Goal: Task Accomplishment & Management: Manage account settings

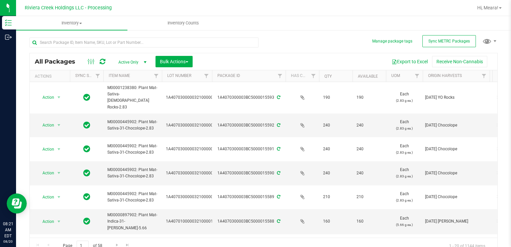
click at [304, 38] on div "All Packages Active Only Active Only Lab Samples Locked All External Internal B…" at bounding box center [263, 142] width 468 height 223
click at [127, 45] on input "text" at bounding box center [143, 42] width 229 height 10
type input "34452"
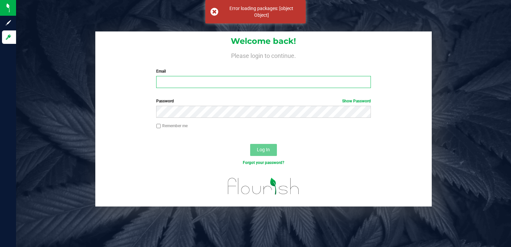
type input "[EMAIL_ADDRESS][DOMAIN_NAME]"
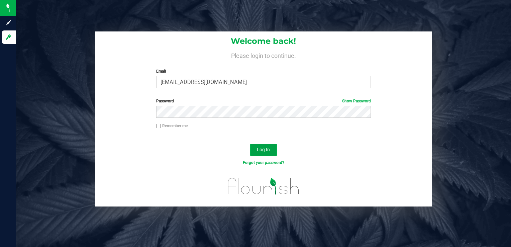
click at [262, 145] on button "Log In" at bounding box center [263, 150] width 27 height 12
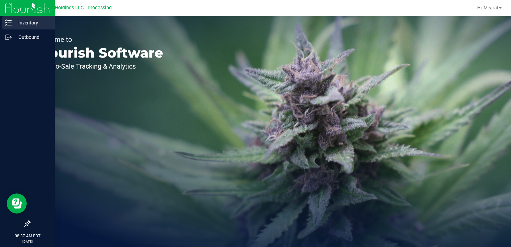
click at [22, 27] on div "Inventory" at bounding box center [28, 22] width 53 height 13
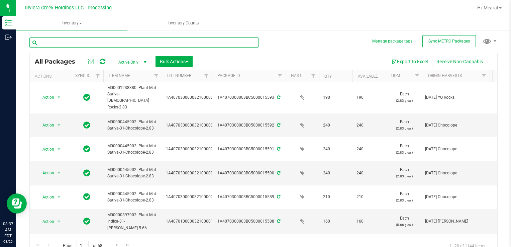
click at [139, 42] on input "text" at bounding box center [143, 42] width 229 height 10
type input "34452"
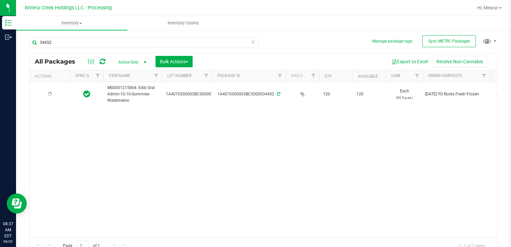
click at [54, 95] on div at bounding box center [50, 94] width 32 height 6
click at [55, 95] on span "select" at bounding box center [59, 94] width 8 height 9
click at [72, 147] on li "Package audit log" at bounding box center [58, 145] width 42 height 10
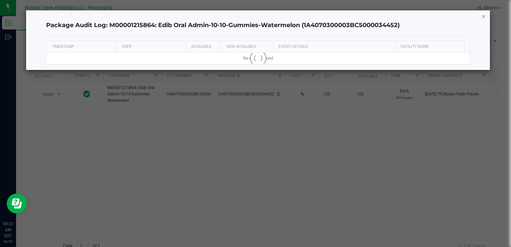
click at [485, 17] on icon "button" at bounding box center [483, 16] width 5 height 8
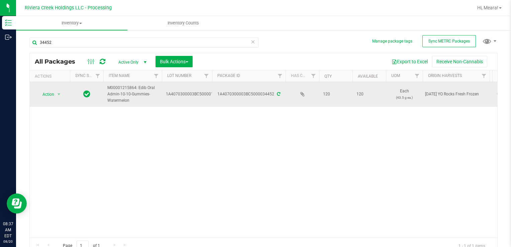
click at [52, 88] on td "Action Action Create package Edit attributes Global inventory Locate package Pa…" at bounding box center [50, 94] width 40 height 25
click at [51, 93] on span "Action" at bounding box center [45, 94] width 18 height 9
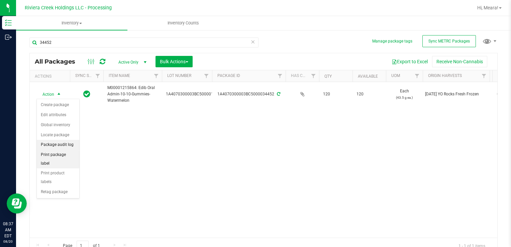
drag, startPoint x: 67, startPoint y: 153, endPoint x: 72, endPoint y: 146, distance: 8.8
click at [67, 153] on li "Print package label" at bounding box center [58, 159] width 42 height 18
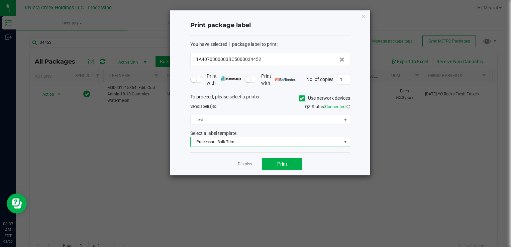
click at [204, 139] on span "Processor - Bulk Trim" at bounding box center [266, 141] width 151 height 9
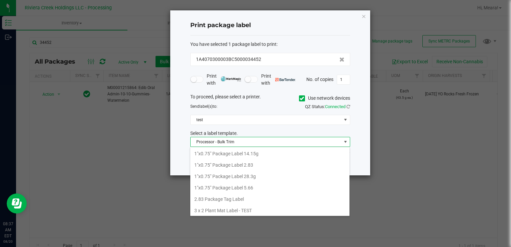
scroll to position [10, 160]
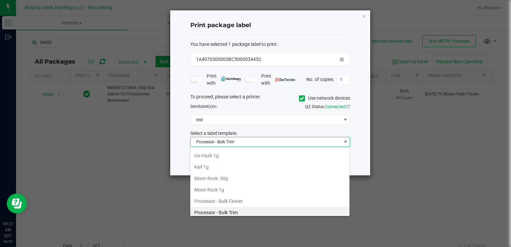
click at [302, 98] on icon at bounding box center [301, 98] width 4 height 0
click at [0, 0] on input "Use network devices" at bounding box center [0, 0] width 0 height 0
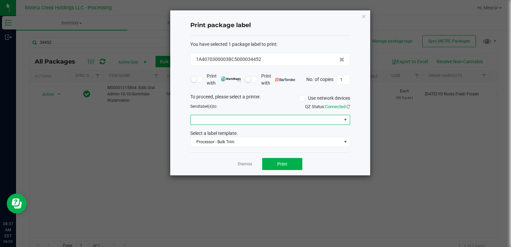
click at [281, 120] on span at bounding box center [266, 119] width 151 height 9
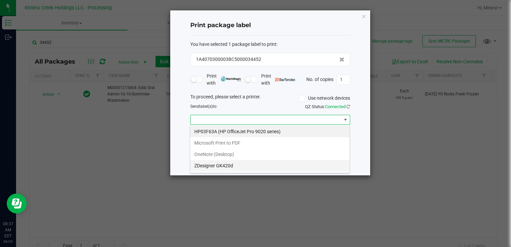
click at [228, 163] on GK420d "ZDesigner GK420d" at bounding box center [269, 165] width 159 height 11
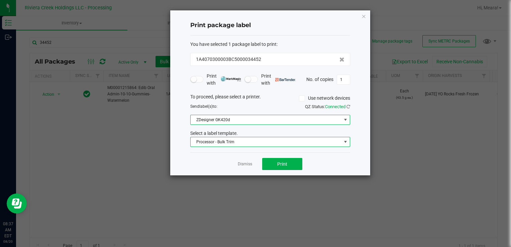
click at [223, 144] on span "Processor - Bulk Trim" at bounding box center [266, 141] width 151 height 9
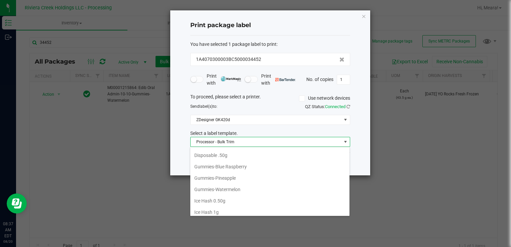
scroll to position [170, 0]
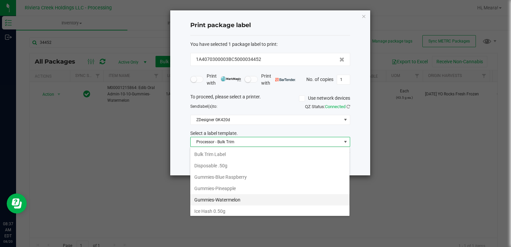
click at [241, 195] on li "Gummies-Watermelon" at bounding box center [269, 199] width 159 height 11
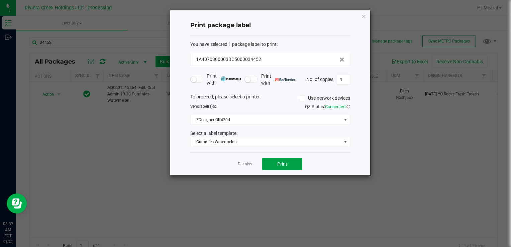
click at [282, 168] on button "Print" at bounding box center [282, 164] width 40 height 12
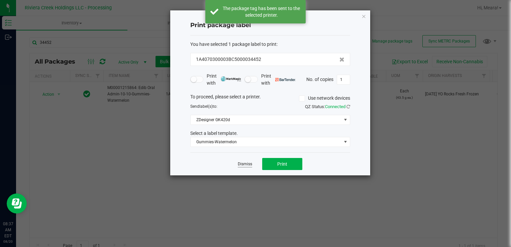
click at [241, 163] on link "Dismiss" at bounding box center [245, 164] width 14 height 6
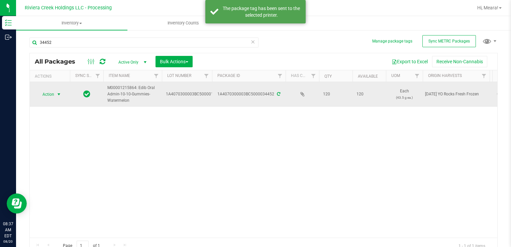
click at [47, 96] on span "Action" at bounding box center [45, 94] width 18 height 9
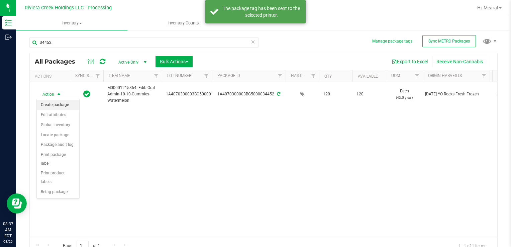
click at [49, 103] on li "Create package" at bounding box center [58, 105] width 42 height 10
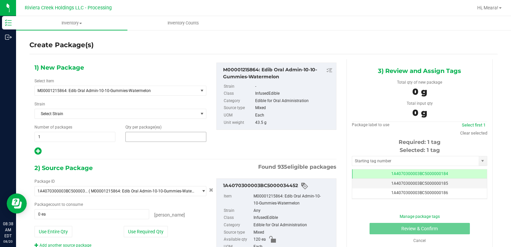
click at [146, 140] on span at bounding box center [165, 137] width 81 height 10
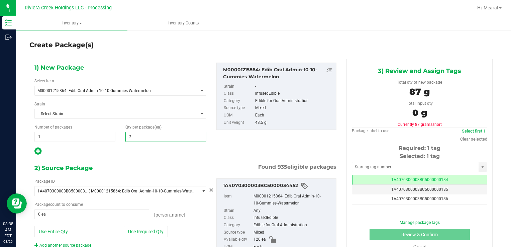
type input "20"
click at [136, 226] on button "Use Required Qty" at bounding box center [146, 231] width 44 height 11
type input "20 ea"
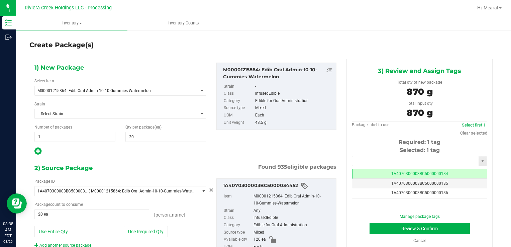
click at [355, 160] on input "text" at bounding box center [415, 160] width 126 height 9
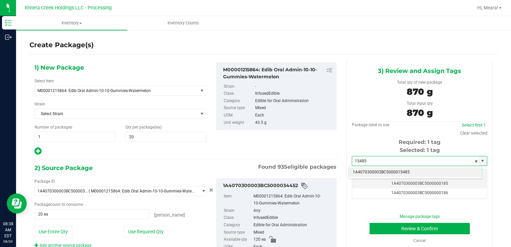
click at [359, 175] on li "1A4070300003BC5000015485" at bounding box center [415, 172] width 133 height 10
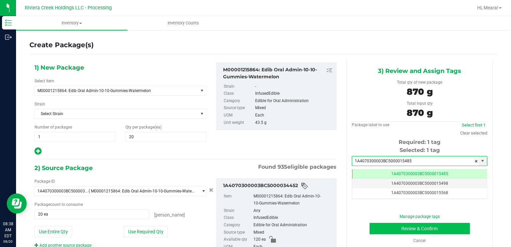
type input "1A4070300003BC5000015485"
click at [379, 223] on button "Review & Confirm" at bounding box center [419, 228] width 100 height 11
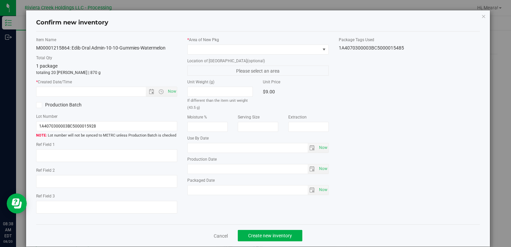
type input "[DATE]"
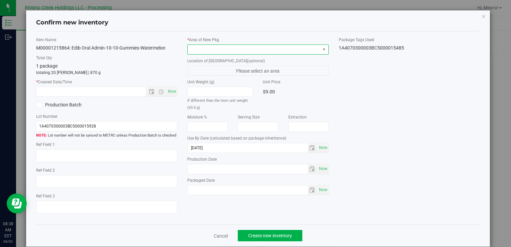
click at [280, 48] on span at bounding box center [253, 49] width 132 height 9
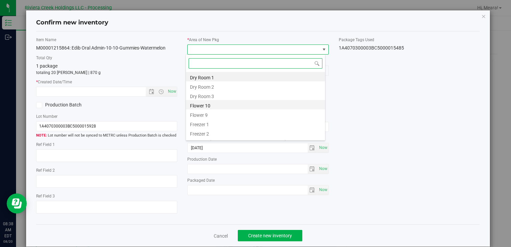
drag, startPoint x: 212, startPoint y: 107, endPoint x: 191, endPoint y: 100, distance: 22.4
click at [212, 107] on li "Flower 10" at bounding box center [255, 104] width 139 height 9
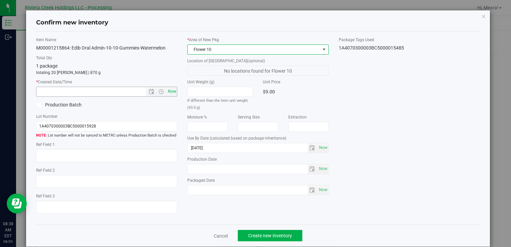
drag, startPoint x: 176, startPoint y: 92, endPoint x: 172, endPoint y: 92, distance: 4.3
click at [175, 92] on div "Item Name M00001215864: Edib Oral Admin-10-10-Gummies-Watermelon Total Qty 1 pa…" at bounding box center [106, 128] width 151 height 182
click at [171, 92] on span "Now" at bounding box center [171, 92] width 11 height 10
type input "[DATE] 8:38 AM"
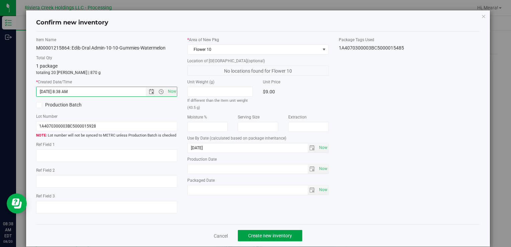
click at [265, 233] on span "Create new inventory" at bounding box center [270, 235] width 44 height 5
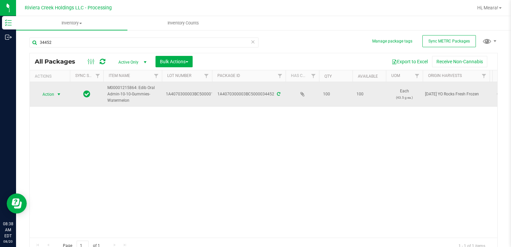
click at [42, 93] on span "Action" at bounding box center [45, 94] width 18 height 9
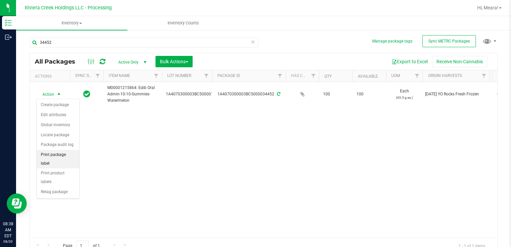
click at [75, 155] on li "Print package label" at bounding box center [58, 159] width 42 height 18
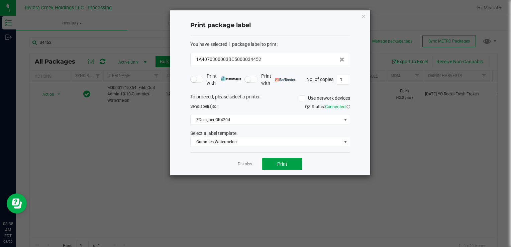
click at [286, 159] on button "Print" at bounding box center [282, 164] width 40 height 12
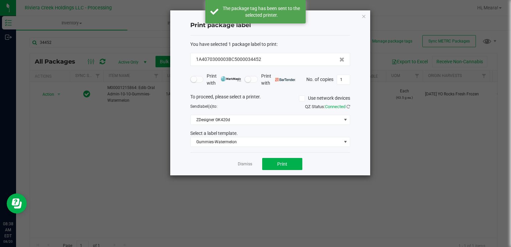
drag, startPoint x: 241, startPoint y: 165, endPoint x: 229, endPoint y: 162, distance: 12.4
click at [241, 165] on link "Dismiss" at bounding box center [245, 164] width 14 height 6
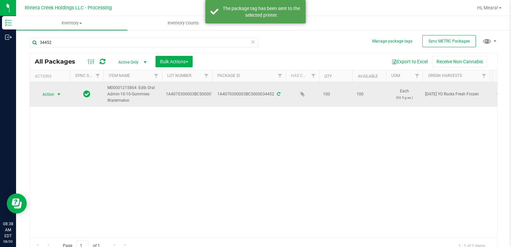
drag, startPoint x: 43, startPoint y: 86, endPoint x: 52, endPoint y: 98, distance: 15.1
click at [43, 86] on td "Action Action Create package Edit attributes Global inventory Locate package Pa…" at bounding box center [50, 94] width 40 height 25
click at [50, 92] on span "Action" at bounding box center [45, 94] width 18 height 9
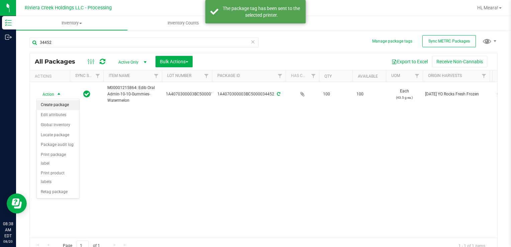
click at [62, 107] on li "Create package" at bounding box center [58, 105] width 42 height 10
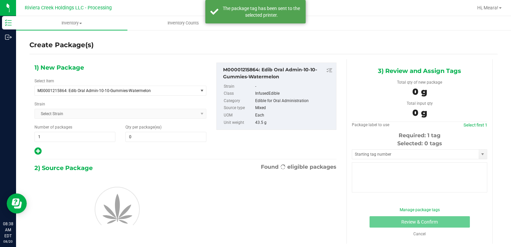
type input "0"
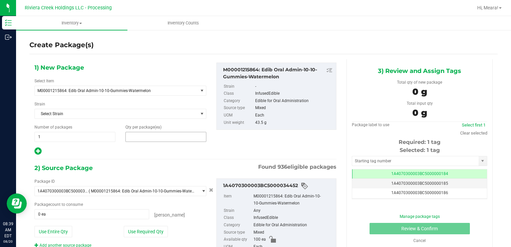
drag, startPoint x: 183, startPoint y: 130, endPoint x: 183, endPoint y: 136, distance: 5.4
click at [183, 133] on div "Qty per package (ea)" at bounding box center [165, 133] width 91 height 18
click at [182, 136] on input "text" at bounding box center [166, 136] width 80 height 9
type input "20"
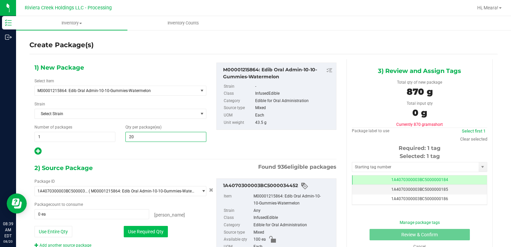
type input "20"
click at [132, 231] on button "Use Required Qty" at bounding box center [146, 231] width 44 height 11
type input "20 ea"
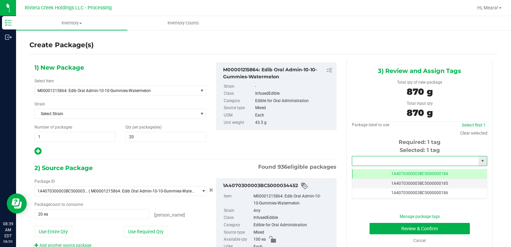
click at [389, 160] on input "text" at bounding box center [415, 160] width 126 height 9
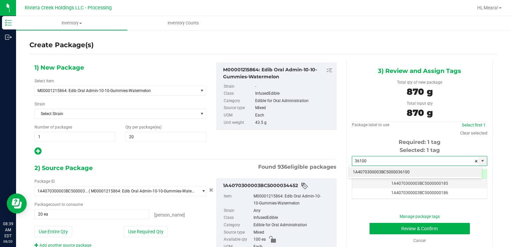
click at [389, 169] on li "1A4070300003BC5000036100" at bounding box center [415, 172] width 133 height 10
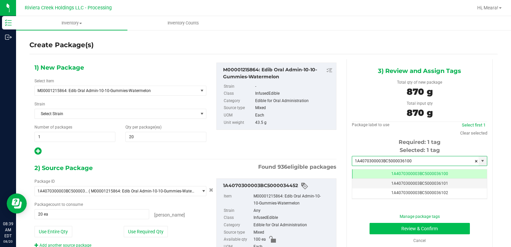
type input "1A4070300003BC5000036100"
click at [382, 227] on button "Review & Confirm" at bounding box center [419, 228] width 100 height 11
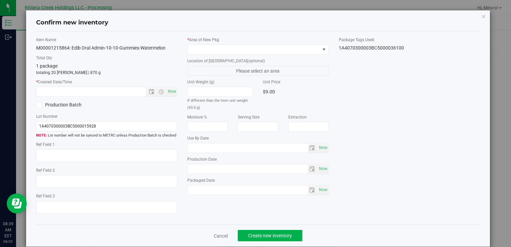
type input "[DATE]"
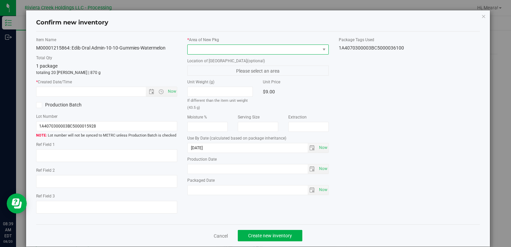
click at [243, 51] on span at bounding box center [253, 49] width 132 height 9
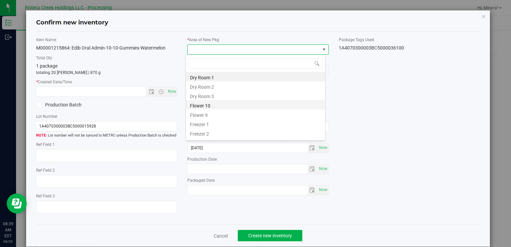
click at [205, 104] on li "Flower 10" at bounding box center [255, 104] width 139 height 9
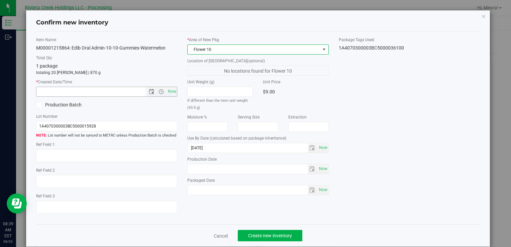
click at [168, 87] on span "Now" at bounding box center [106, 92] width 141 height 10
click at [170, 89] on span "Now" at bounding box center [171, 92] width 11 height 10
type input "[DATE] 8:39 AM"
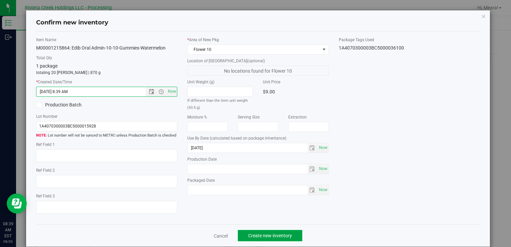
click at [280, 237] on span "Create new inventory" at bounding box center [270, 235] width 44 height 5
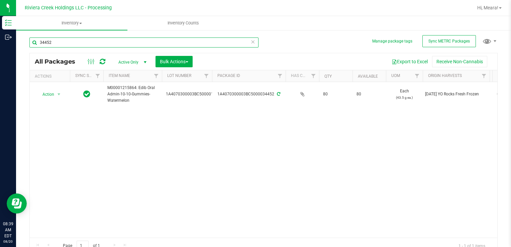
drag, startPoint x: 58, startPoint y: 42, endPoint x: -1, endPoint y: 28, distance: 60.7
click at [0, 28] on html "Inventory Outbound 08:39 AM EDT [DATE] 08/20 Riviera Creek Holdings LLC - Proce…" at bounding box center [255, 123] width 511 height 247
type input "33223"
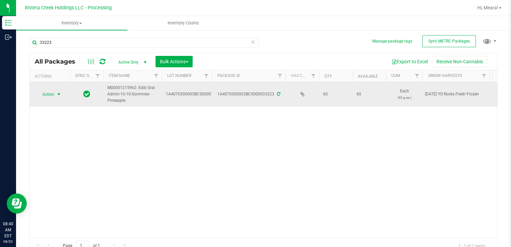
click at [58, 91] on span "select" at bounding box center [59, 94] width 8 height 9
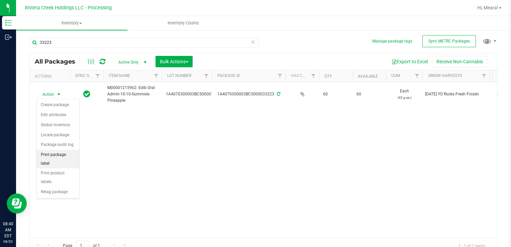
click at [72, 152] on li "Print package label" at bounding box center [58, 159] width 42 height 18
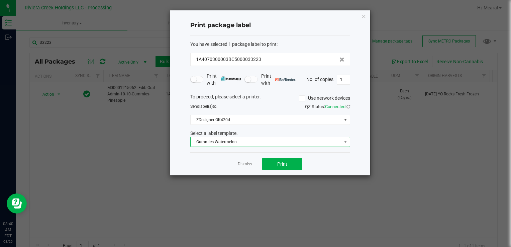
click at [227, 140] on span "Gummies-Watermelon" at bounding box center [266, 141] width 151 height 9
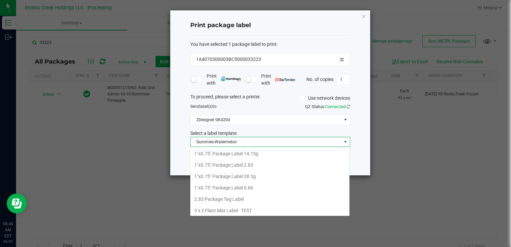
scroll to position [158, 0]
drag, startPoint x: 229, startPoint y: 193, endPoint x: 243, endPoint y: 188, distance: 14.7
click at [229, 195] on li "Gummies-Pineapple" at bounding box center [269, 200] width 159 height 11
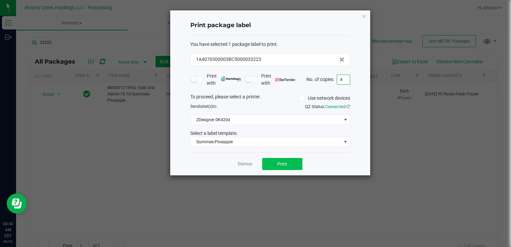
type input "4"
click at [291, 158] on button "Print" at bounding box center [282, 164] width 40 height 12
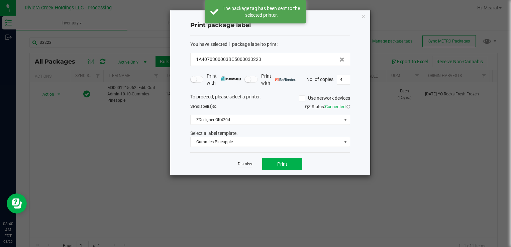
click at [249, 162] on link "Dismiss" at bounding box center [245, 164] width 14 height 6
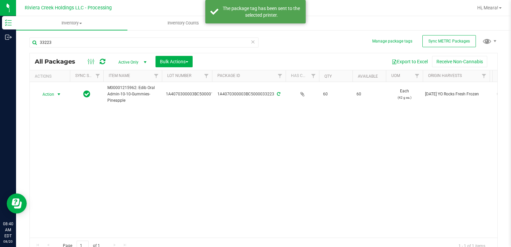
drag, startPoint x: 46, startPoint y: 92, endPoint x: 66, endPoint y: 101, distance: 21.7
click at [47, 92] on span "Action" at bounding box center [45, 94] width 18 height 9
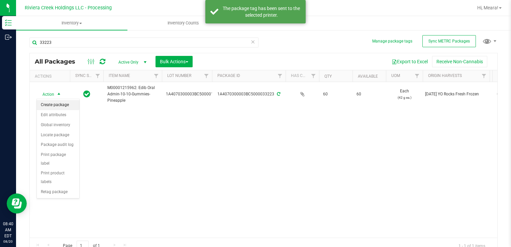
click at [66, 104] on li "Create package" at bounding box center [58, 105] width 42 height 10
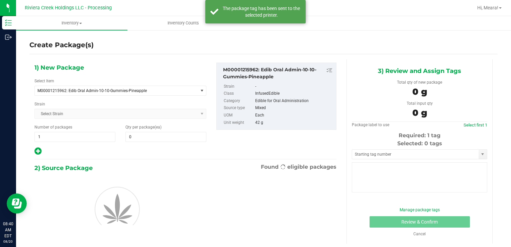
type input "0"
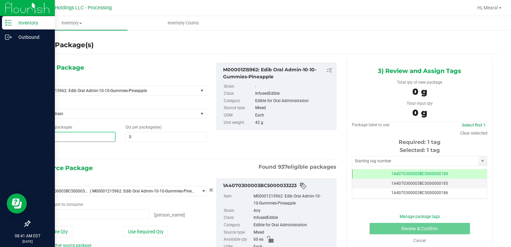
drag, startPoint x: 68, startPoint y: 137, endPoint x: 14, endPoint y: 129, distance: 54.4
click at [12, 132] on div "Inventory Outbound 08:41 AM EDT [DATE] 08/20 Riviera Creek Holdings LLC - Proce…" at bounding box center [255, 123] width 511 height 247
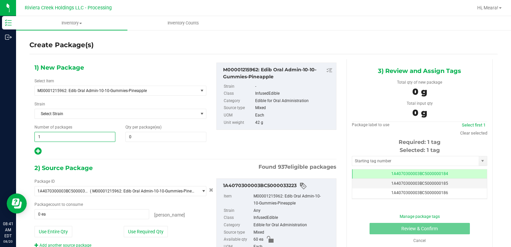
type input "4"
click at [156, 139] on span at bounding box center [165, 137] width 81 height 10
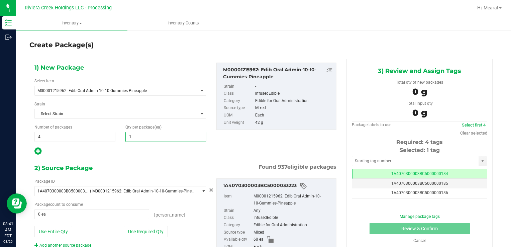
type input "10"
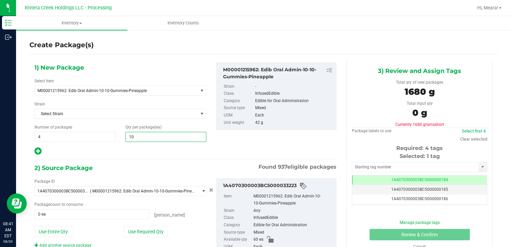
type input "10"
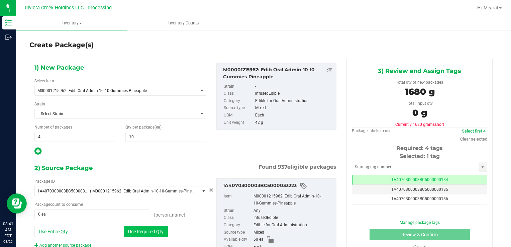
click at [137, 224] on div "Package ID 1A4070300003BC5000033223 ( M00001215962: Edib Oral Admin-10-10-Gummi…" at bounding box center [120, 213] width 182 height 70
drag, startPoint x: 135, startPoint y: 229, endPoint x: 270, endPoint y: 186, distance: 141.4
click at [135, 228] on button "Use Required Qty" at bounding box center [146, 231] width 44 height 11
type input "40 ea"
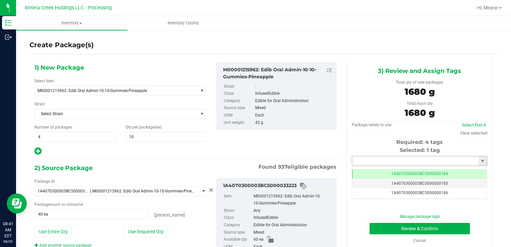
click at [380, 160] on input "text" at bounding box center [415, 160] width 126 height 9
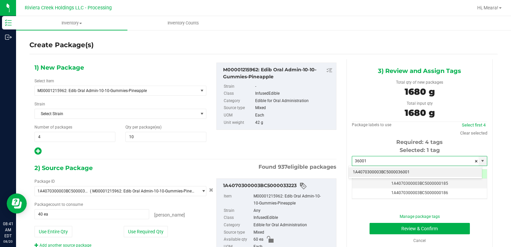
click at [380, 172] on li "1A4070300003BC5000036001" at bounding box center [415, 172] width 133 height 10
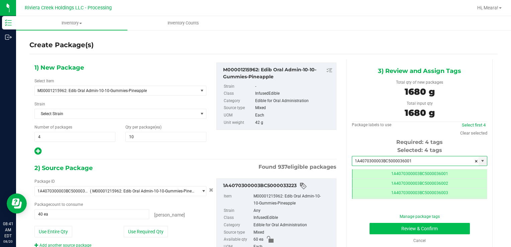
type input "1A4070300003BC5000036001"
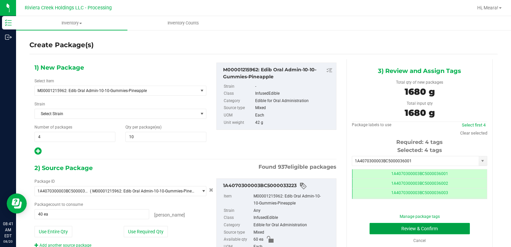
click at [381, 225] on button "Review & Confirm" at bounding box center [419, 228] width 100 height 11
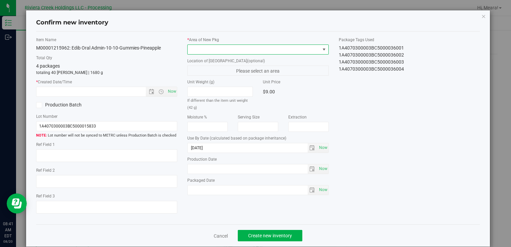
click at [290, 54] on span at bounding box center [257, 49] width 141 height 10
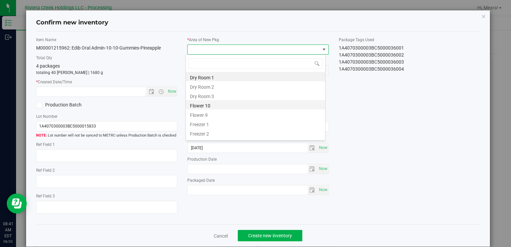
click at [207, 104] on li "Flower 10" at bounding box center [255, 104] width 139 height 9
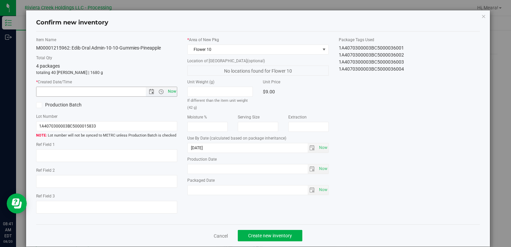
click at [168, 89] on span "Now" at bounding box center [171, 92] width 11 height 10
type input "[DATE] 8:41 AM"
click at [269, 235] on span "Create new inventory" at bounding box center [270, 235] width 44 height 5
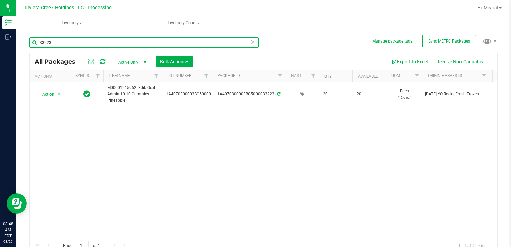
drag, startPoint x: 90, startPoint y: 42, endPoint x: 28, endPoint y: 46, distance: 62.0
click at [0, 41] on html "Inventory Outbound 08:48 AM EDT [DATE] 08/20 Riviera Creek Holdings LLC - Proce…" at bounding box center [255, 123] width 511 height 247
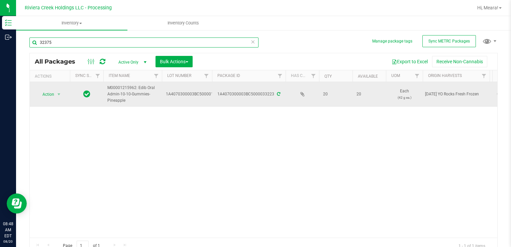
type input "32375"
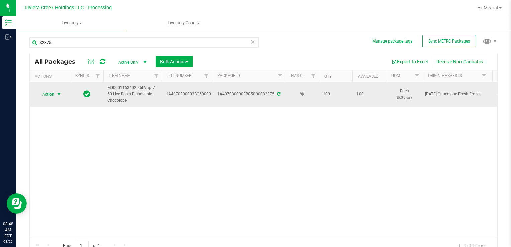
click at [46, 94] on span "Action" at bounding box center [45, 94] width 18 height 9
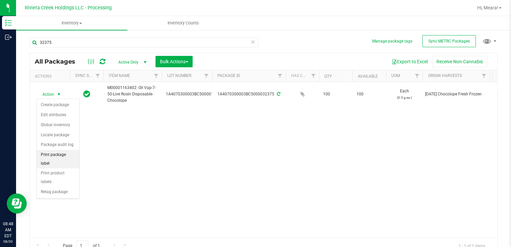
click at [70, 153] on li "Print package label" at bounding box center [58, 159] width 42 height 18
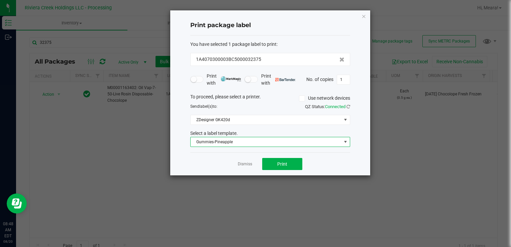
click at [234, 137] on span "Gummies-Pineapple" at bounding box center [266, 141] width 151 height 9
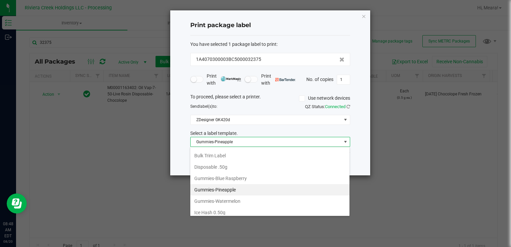
scroll to position [180, 0]
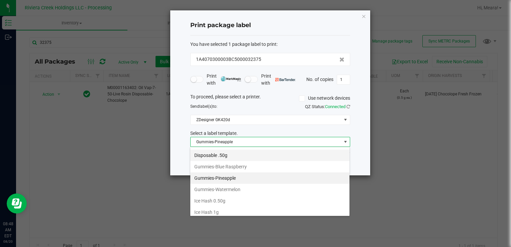
click at [231, 156] on li "Disposable .50g" at bounding box center [269, 154] width 159 height 11
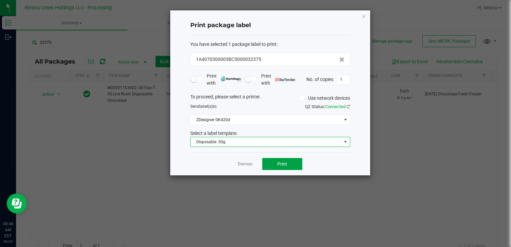
click at [272, 159] on button "Print" at bounding box center [282, 164] width 40 height 12
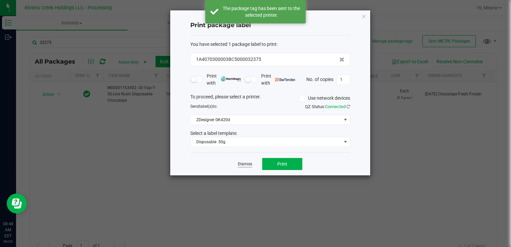
click at [242, 162] on link "Dismiss" at bounding box center [245, 164] width 14 height 6
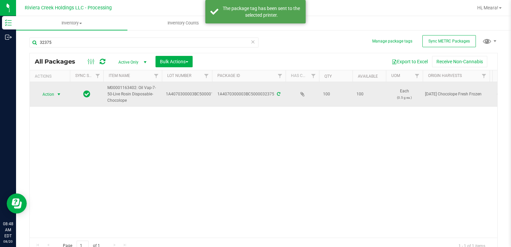
drag, startPoint x: 60, startPoint y: 95, endPoint x: 56, endPoint y: 96, distance: 4.0
click at [57, 95] on div "Action Action Create package Edit attributes Global inventory Locate package Pa…" at bounding box center [50, 94] width 32 height 9
click at [55, 96] on span "select" at bounding box center [59, 94] width 8 height 9
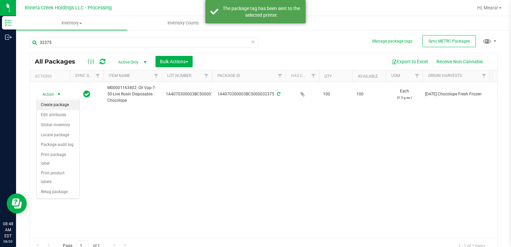
click at [57, 102] on li "Create package" at bounding box center [58, 105] width 42 height 10
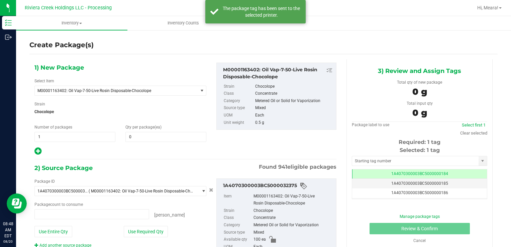
type input "0 ea"
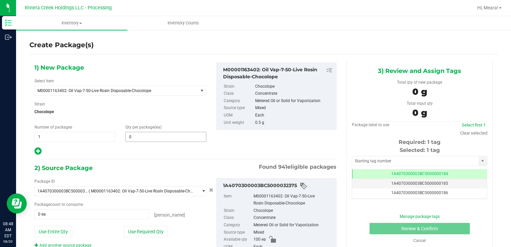
click at [141, 141] on div "1) New Package Select Item M00001163402: Oil Vap-7-50-Live Rosin Disposable-Cho…" at bounding box center [120, 108] width 182 height 93
click at [139, 139] on span at bounding box center [165, 137] width 81 height 10
type input "10"
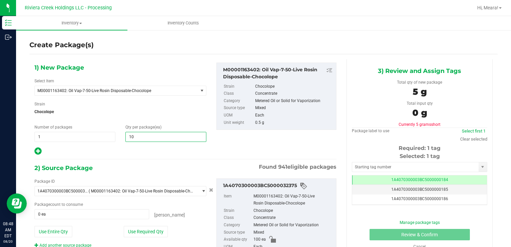
type input "10"
click at [131, 224] on div "Package ID 1A4070300003BC5000032375 ( M00001163402: Oil Vap-7-50-Live Rosin Dis…" at bounding box center [120, 213] width 182 height 70
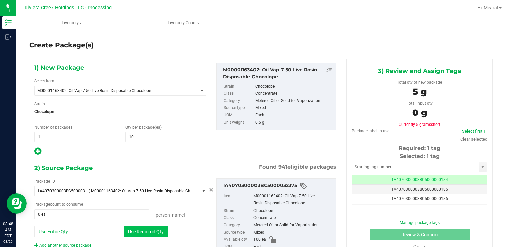
drag, startPoint x: 133, startPoint y: 227, endPoint x: 186, endPoint y: 185, distance: 68.5
click at [132, 227] on button "Use Required Qty" at bounding box center [146, 231] width 44 height 11
type input "10 ea"
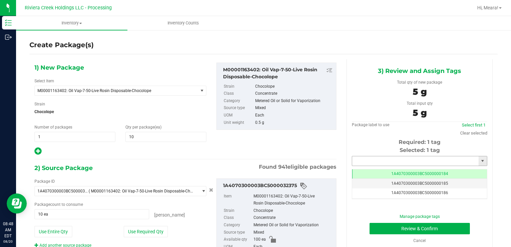
click at [366, 162] on input "text" at bounding box center [415, 160] width 126 height 9
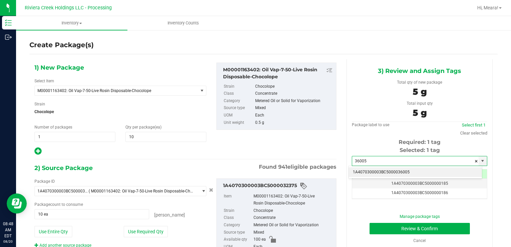
click at [381, 175] on li "1A4070300003BC5000036005" at bounding box center [415, 172] width 133 height 10
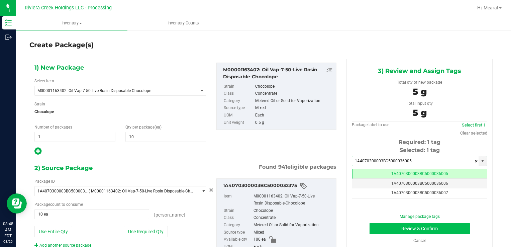
type input "1A4070300003BC5000036005"
click at [377, 230] on button "Review & Confirm" at bounding box center [419, 228] width 100 height 11
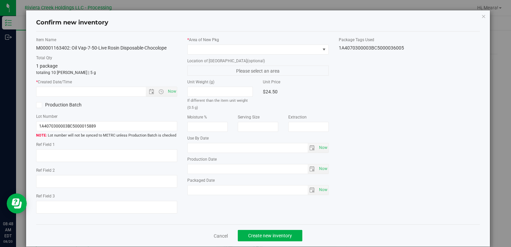
type input "[DATE]"
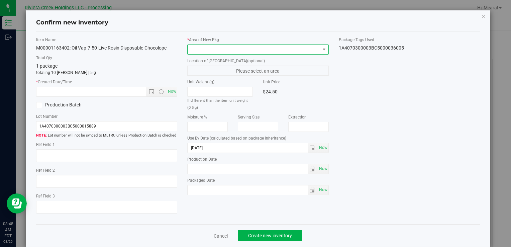
click at [306, 47] on span at bounding box center [253, 49] width 132 height 9
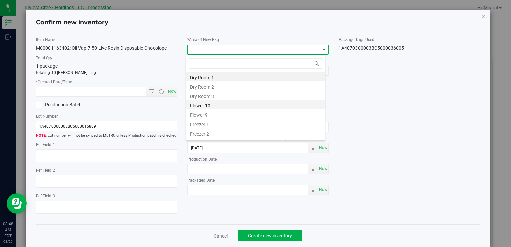
click at [192, 108] on li "Flower 10" at bounding box center [255, 104] width 139 height 9
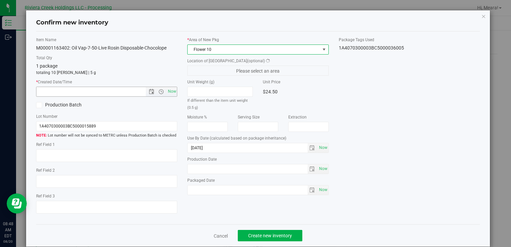
click at [161, 87] on div "* Created Date/Time Now" at bounding box center [106, 88] width 141 height 18
drag, startPoint x: 161, startPoint y: 87, endPoint x: 167, endPoint y: 92, distance: 7.6
click at [167, 91] on span "Now" at bounding box center [171, 92] width 11 height 10
type input "[DATE] 8:48 AM"
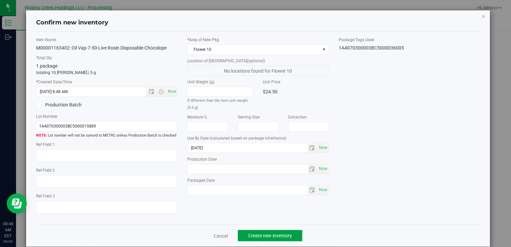
drag, startPoint x: 278, startPoint y: 237, endPoint x: 281, endPoint y: 231, distance: 6.9
click at [278, 237] on span "Create new inventory" at bounding box center [270, 235] width 44 height 5
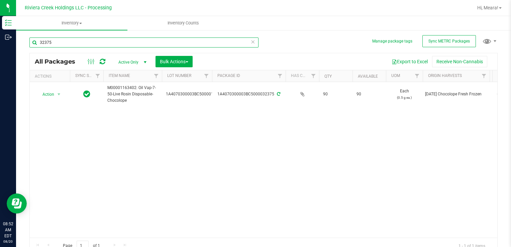
drag, startPoint x: 64, startPoint y: 43, endPoint x: 160, endPoint y: 113, distance: 119.0
click at [0, 44] on html "Inventory Outbound 08:52 AM EDT [DATE] 08/20 Riviera Creek Holdings LLC - Proce…" at bounding box center [255, 123] width 511 height 247
type input "30512"
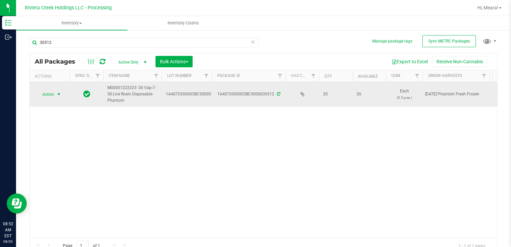
click at [55, 97] on span "select" at bounding box center [59, 94] width 8 height 9
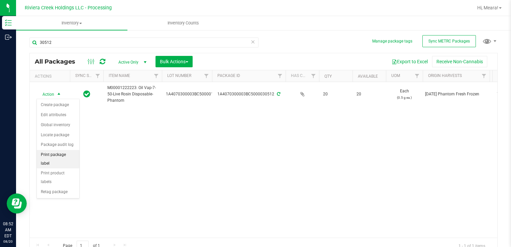
click at [74, 157] on li "Print package label" at bounding box center [58, 159] width 42 height 18
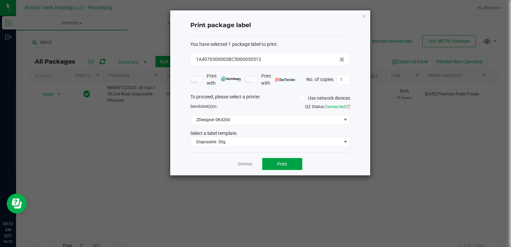
click at [276, 159] on button "Print" at bounding box center [282, 164] width 40 height 12
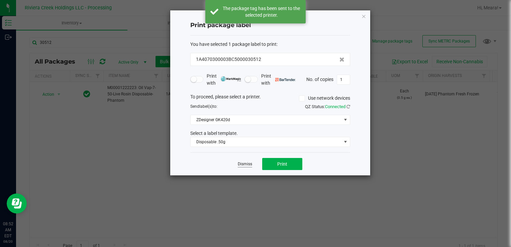
click at [246, 162] on link "Dismiss" at bounding box center [245, 164] width 14 height 6
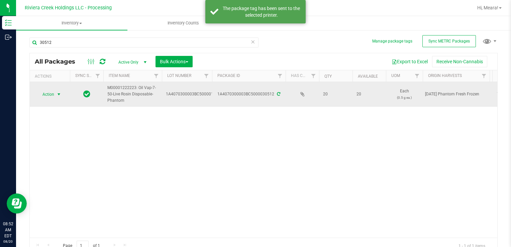
click at [57, 93] on span "select" at bounding box center [58, 94] width 5 height 5
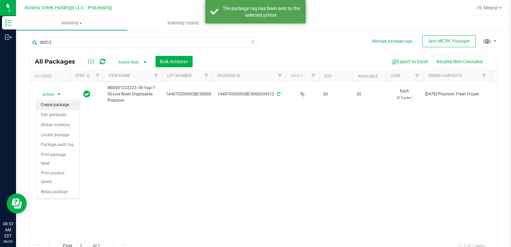
click at [60, 101] on li "Create package" at bounding box center [58, 105] width 42 height 10
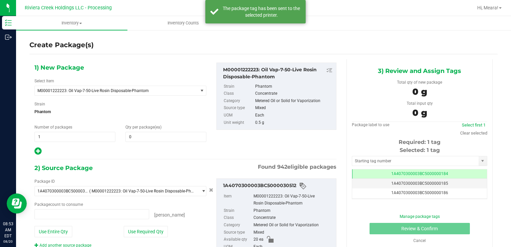
type input "0 ea"
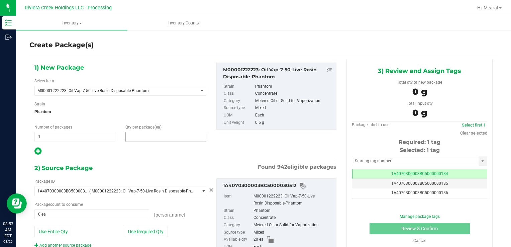
click at [174, 137] on span at bounding box center [165, 137] width 81 height 10
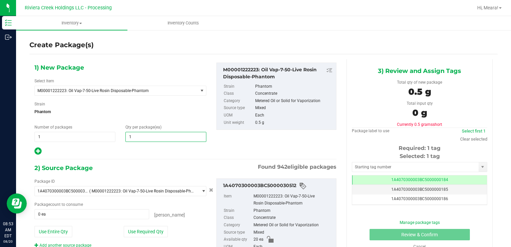
type input "15"
drag, startPoint x: 128, startPoint y: 225, endPoint x: 129, endPoint y: 229, distance: 4.1
click at [129, 228] on div "Package ID 1A4070300003BC5000030512 ( M00001222223: Oil Vap-7-50-Live Rosin Dis…" at bounding box center [120, 213] width 182 height 70
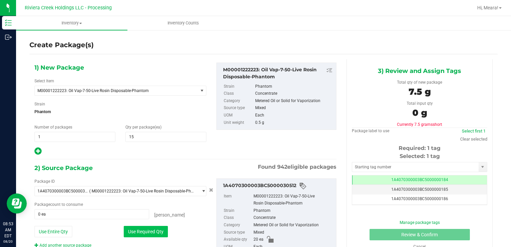
click at [134, 226] on button "Use Required Qty" at bounding box center [146, 231] width 44 height 11
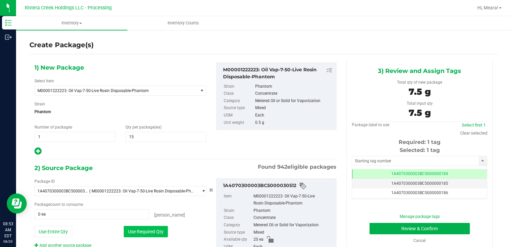
type input "15 ea"
click at [390, 162] on input "text" at bounding box center [415, 160] width 126 height 9
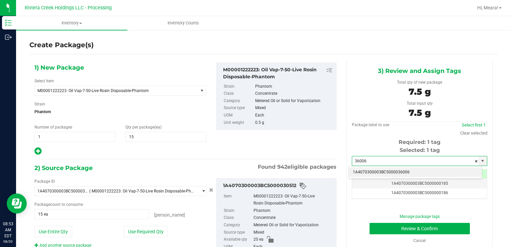
click at [388, 177] on div "1A4070300003BC5000036006 No matching tags" at bounding box center [415, 171] width 134 height 13
click at [381, 172] on li "1A4070300003BC5000036006" at bounding box center [415, 172] width 133 height 10
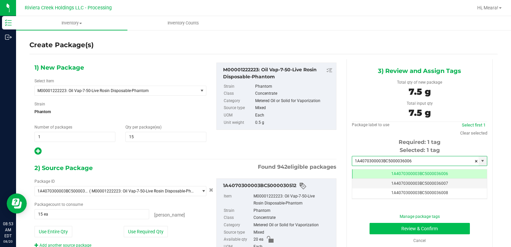
type input "1A4070300003BC5000036006"
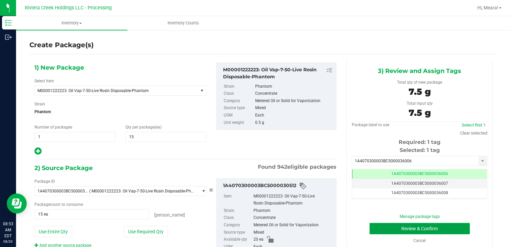
click at [381, 230] on button "Review & Confirm" at bounding box center [419, 228] width 100 height 11
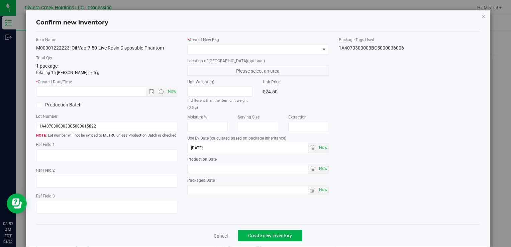
drag, startPoint x: 304, startPoint y: 55, endPoint x: 299, endPoint y: 50, distance: 7.2
click at [303, 55] on div "* Area of [GEOGRAPHIC_DATA] Location of [GEOGRAPHIC_DATA] (optional) Please sel…" at bounding box center [257, 117] width 151 height 161
click at [299, 50] on span at bounding box center [253, 49] width 132 height 9
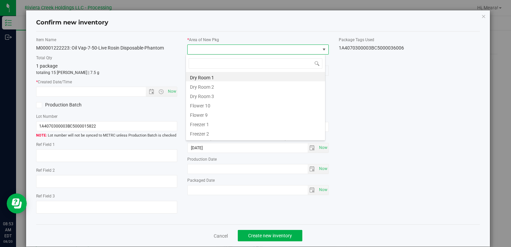
click at [196, 107] on li "Flower 10" at bounding box center [255, 104] width 139 height 9
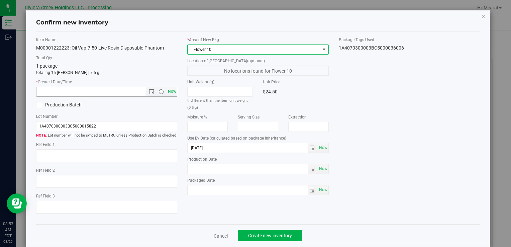
click at [174, 91] on span "Now" at bounding box center [171, 92] width 11 height 10
type input "[DATE] 8:53 AM"
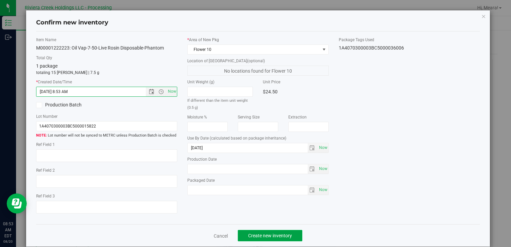
click at [266, 232] on button "Create new inventory" at bounding box center [270, 235] width 65 height 11
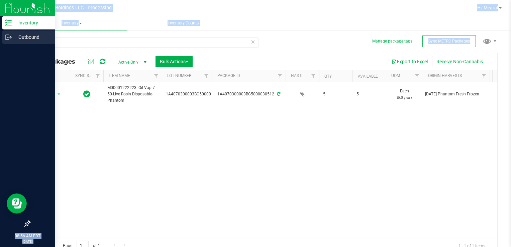
drag, startPoint x: 56, startPoint y: 40, endPoint x: 4, endPoint y: 38, distance: 52.2
click at [2, 38] on div "Inventory Outbound 08:56 AM EDT [DATE] 08/20 Riviera Creek Holdings LLC - Proce…" at bounding box center [255, 123] width 511 height 247
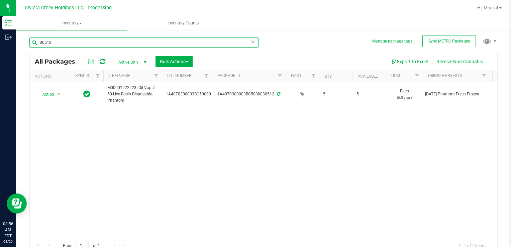
drag, startPoint x: 4, startPoint y: 38, endPoint x: 56, endPoint y: 43, distance: 52.7
click at [56, 44] on input "30512" at bounding box center [143, 42] width 229 height 10
drag, startPoint x: 58, startPoint y: 41, endPoint x: 25, endPoint y: 41, distance: 32.8
click at [24, 41] on div "Manage package tags Sync METRC Packages 30512 All Packages Active Only Active O…" at bounding box center [263, 131] width 495 height 204
type input "33168"
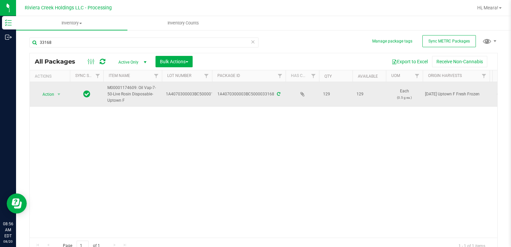
click at [64, 92] on div "Action Action Create package Edit attributes Global inventory Locate package Pa…" at bounding box center [50, 94] width 32 height 9
click at [51, 91] on span "Action" at bounding box center [45, 94] width 18 height 9
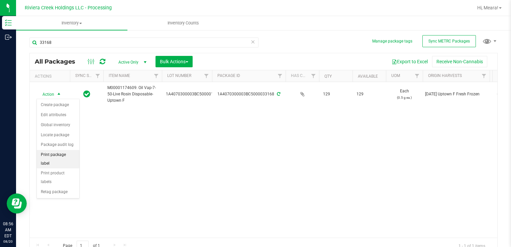
click at [77, 153] on li "Print package label" at bounding box center [58, 159] width 42 height 18
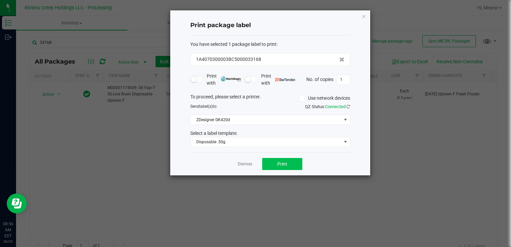
drag, startPoint x: 267, startPoint y: 154, endPoint x: 272, endPoint y: 158, distance: 6.4
click at [267, 155] on div "Dismiss Print" at bounding box center [270, 163] width 160 height 23
click at [274, 162] on button "Print" at bounding box center [282, 164] width 40 height 12
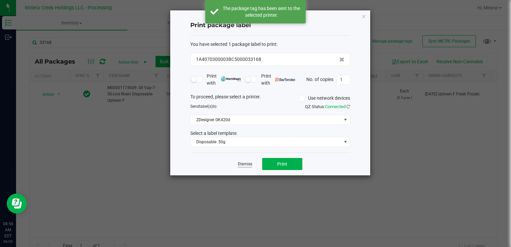
click at [248, 162] on link "Dismiss" at bounding box center [245, 164] width 14 height 6
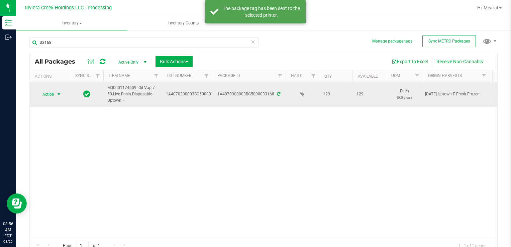
click at [52, 91] on span "Action" at bounding box center [45, 94] width 18 height 9
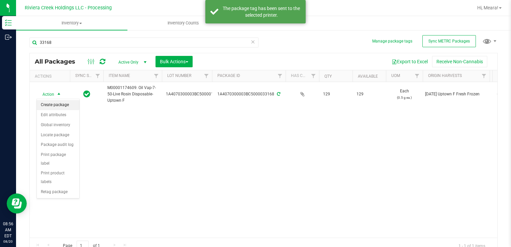
click at [56, 101] on li "Create package" at bounding box center [58, 105] width 42 height 10
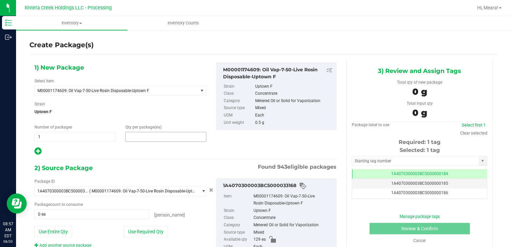
drag, startPoint x: 177, startPoint y: 136, endPoint x: 187, endPoint y: 130, distance: 11.7
click at [178, 136] on span at bounding box center [165, 137] width 81 height 10
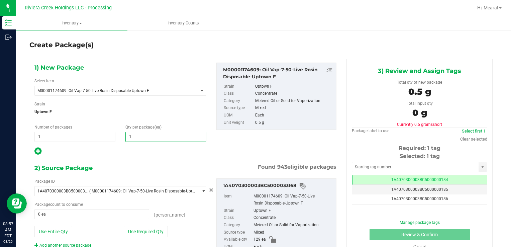
type input "15"
click at [133, 233] on button "Use Required Qty" at bounding box center [146, 231] width 44 height 11
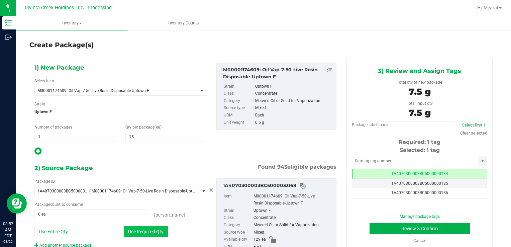
type input "15 ea"
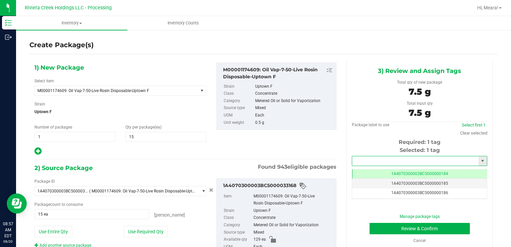
click at [360, 162] on input "text" at bounding box center [415, 160] width 126 height 9
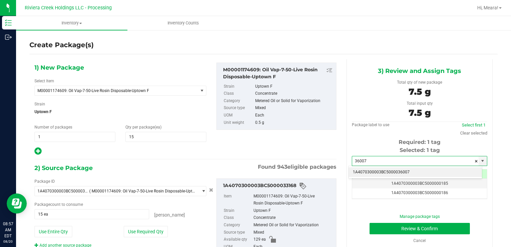
click at [372, 170] on li "1A4070300003BC5000036007" at bounding box center [415, 172] width 133 height 10
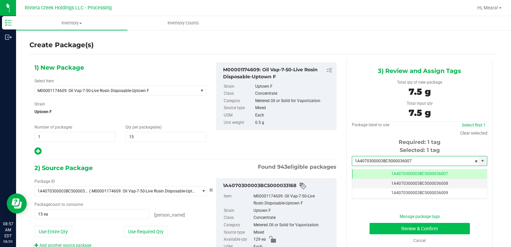
type input "1A4070300003BC5000036007"
click at [382, 232] on button "Review & Confirm" at bounding box center [419, 228] width 100 height 11
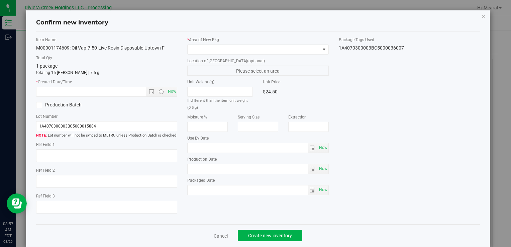
type input "[DATE]"
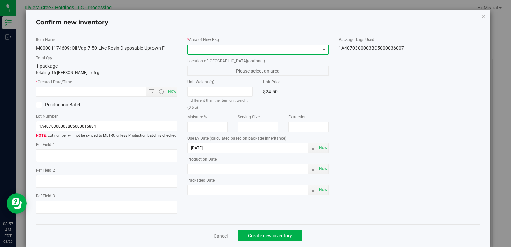
click at [291, 47] on span at bounding box center [253, 49] width 132 height 9
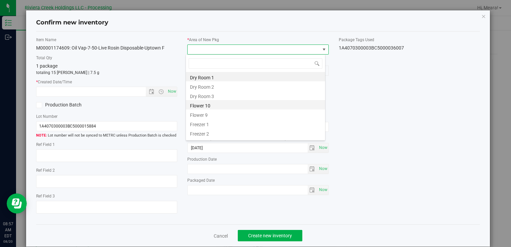
click at [210, 105] on li "Flower 10" at bounding box center [255, 104] width 139 height 9
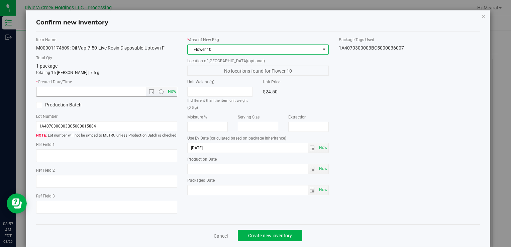
click at [175, 89] on span "Now" at bounding box center [171, 92] width 11 height 10
type input "[DATE] 8:57 AM"
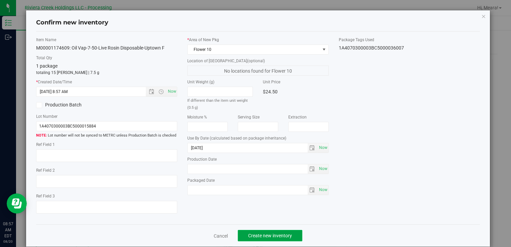
click at [280, 233] on span "Create new inventory" at bounding box center [270, 235] width 44 height 5
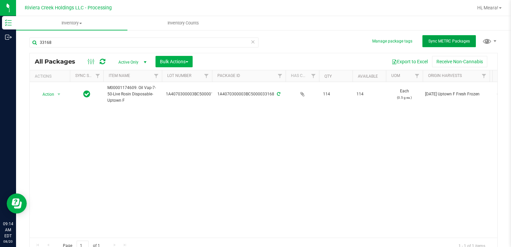
drag, startPoint x: 455, startPoint y: 38, endPoint x: 430, endPoint y: 42, distance: 25.0
click at [455, 38] on button "Sync METRC Packages" at bounding box center [448, 41] width 53 height 12
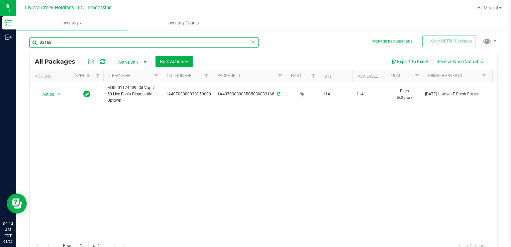
drag, startPoint x: 129, startPoint y: 43, endPoint x: 90, endPoint y: 54, distance: 41.2
click at [0, 38] on html "Inventory Outbound 09:14 AM EDT [DATE] 08/20 Riviera Creek Holdings LLC - Proce…" at bounding box center [255, 123] width 511 height 247
type input "32887"
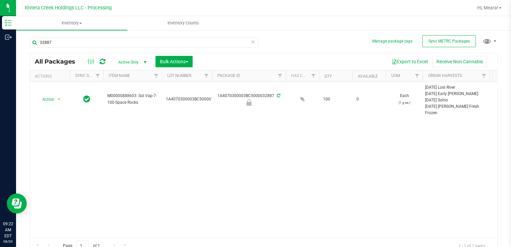
click at [354, 151] on div "Action Action Edit attributes Global inventory Locate package Package audit log…" at bounding box center [263, 159] width 467 height 155
